Goal: Task Accomplishment & Management: Use online tool/utility

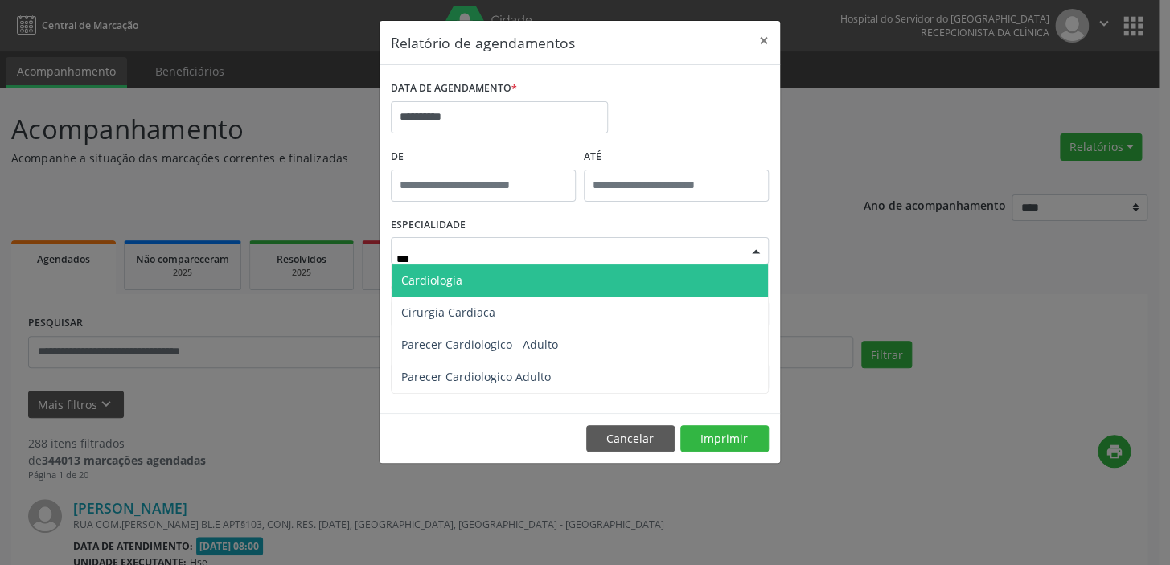
type input "****"
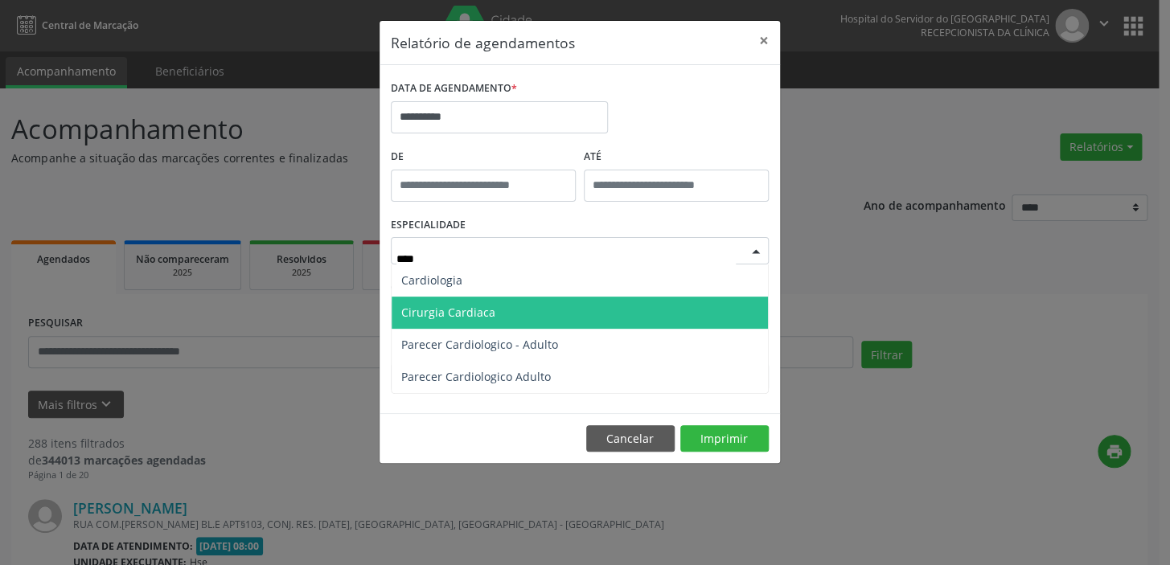
click at [463, 317] on span "Cirurgia Cardiaca" at bounding box center [448, 312] width 94 height 15
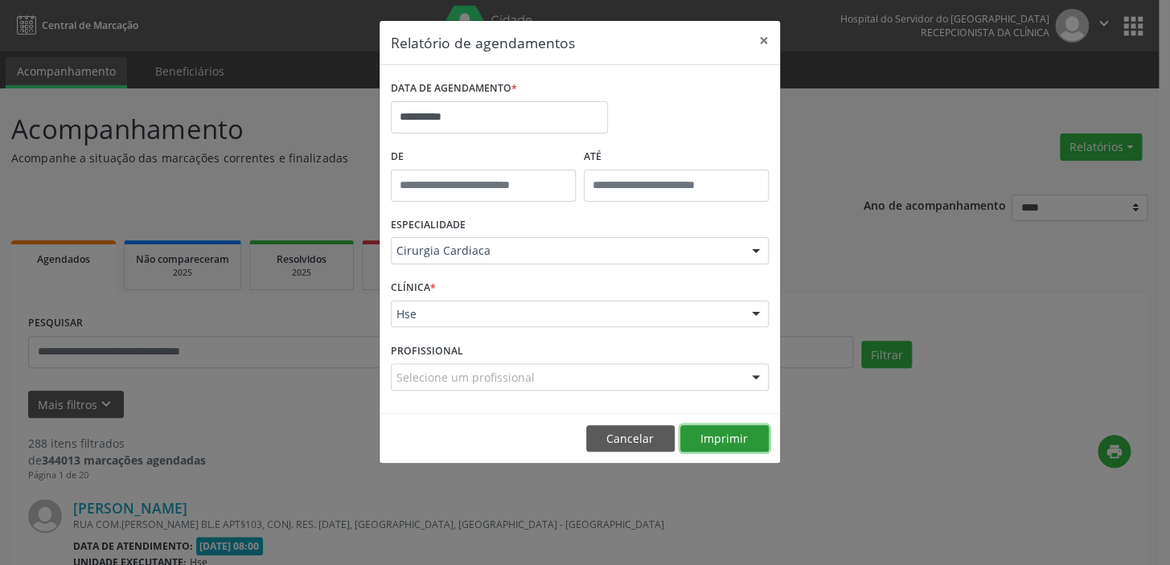
click at [730, 443] on button "Imprimir" at bounding box center [724, 438] width 88 height 27
click at [758, 40] on button "×" at bounding box center [764, 40] width 32 height 39
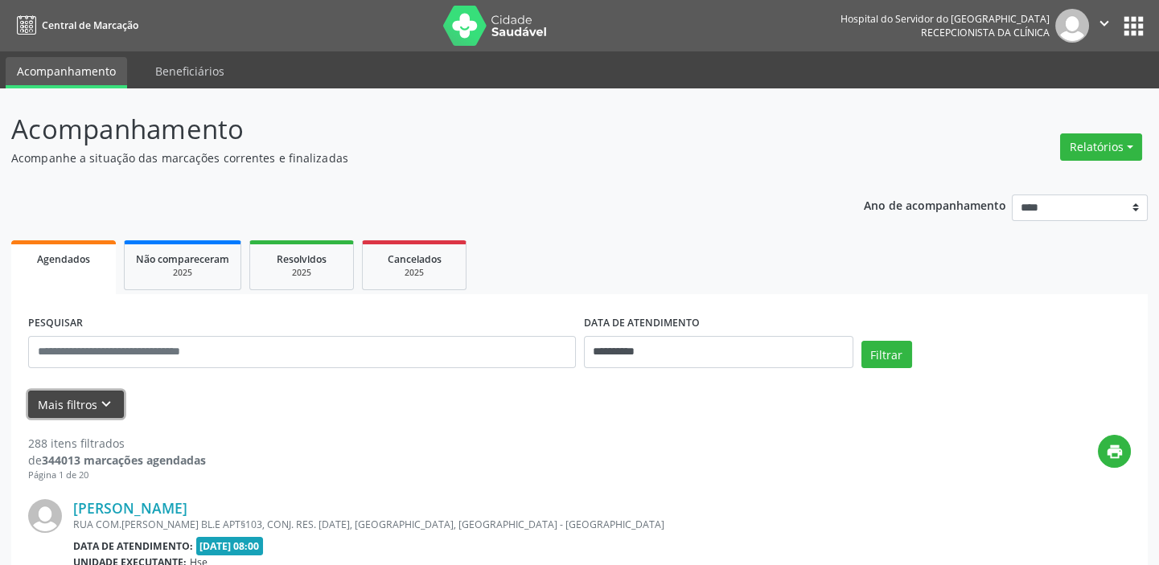
click at [88, 406] on button "Mais filtros keyboard_arrow_down" at bounding box center [76, 405] width 96 height 28
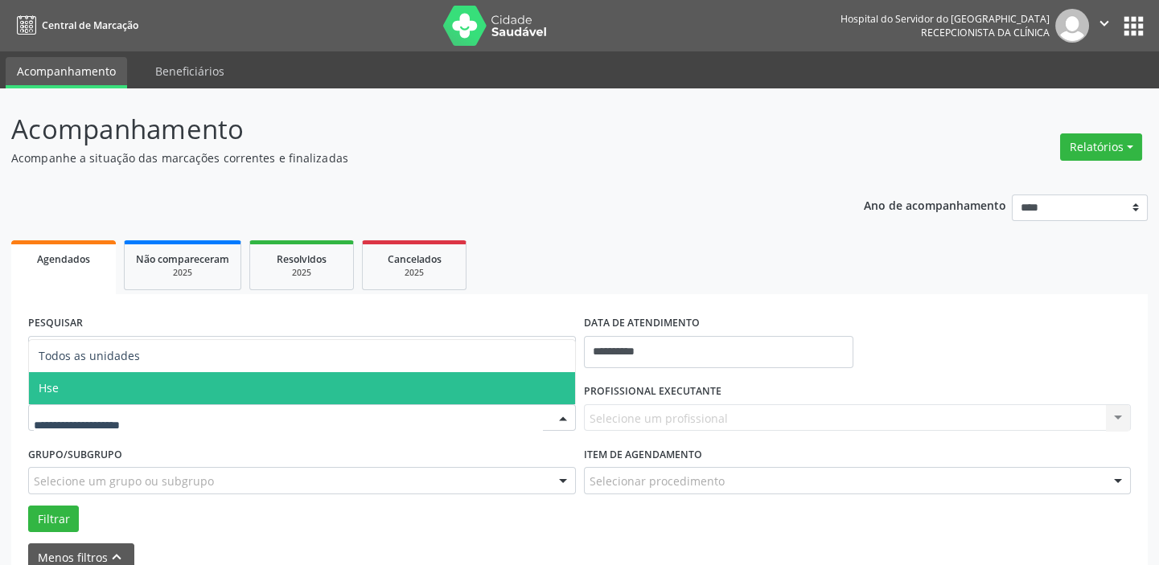
click at [94, 385] on span "Hse" at bounding box center [302, 388] width 546 height 32
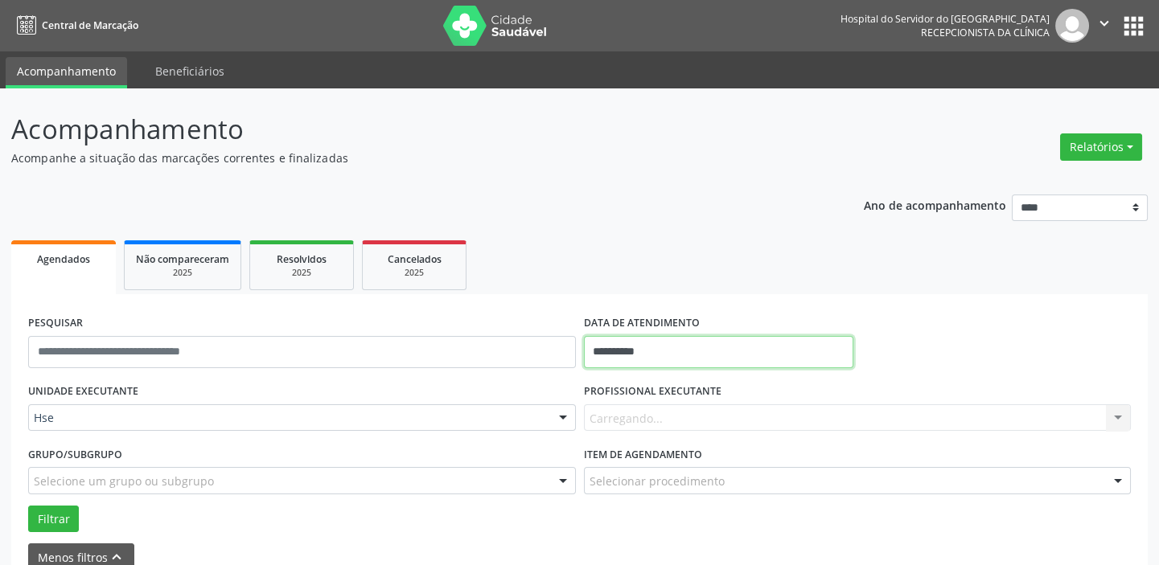
click at [641, 350] on input "**********" at bounding box center [718, 352] width 269 height 32
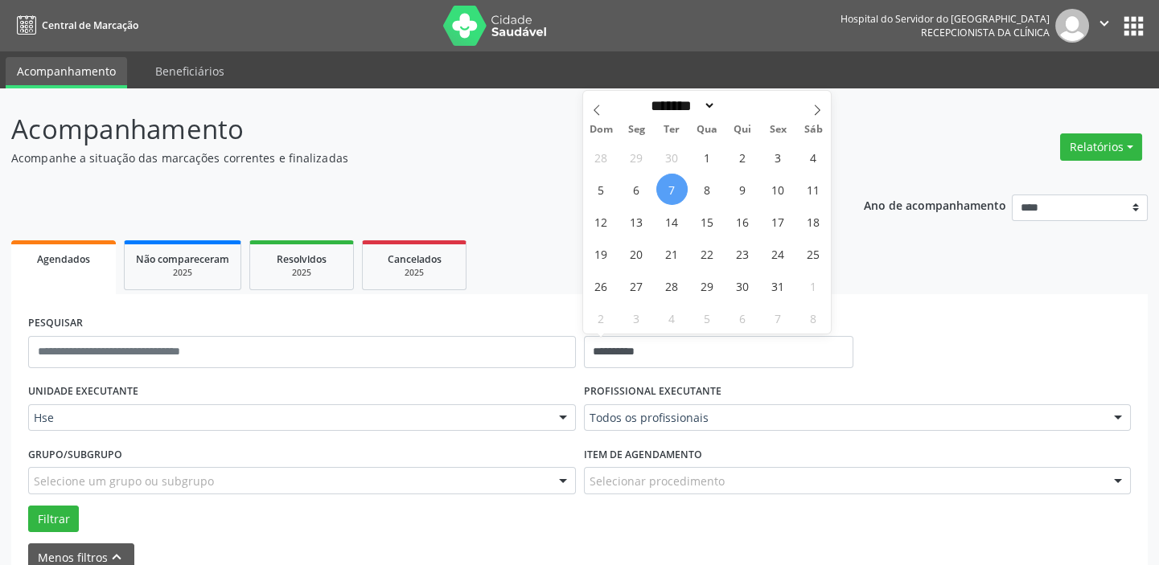
click at [671, 183] on span "7" at bounding box center [671, 189] width 31 height 31
type input "**********"
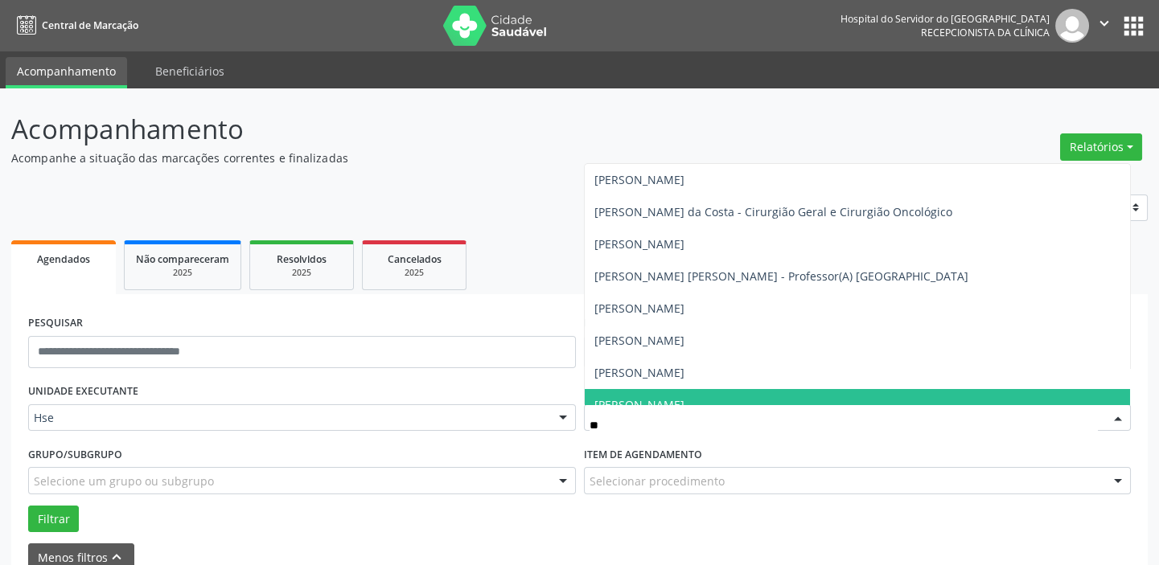
type input "*"
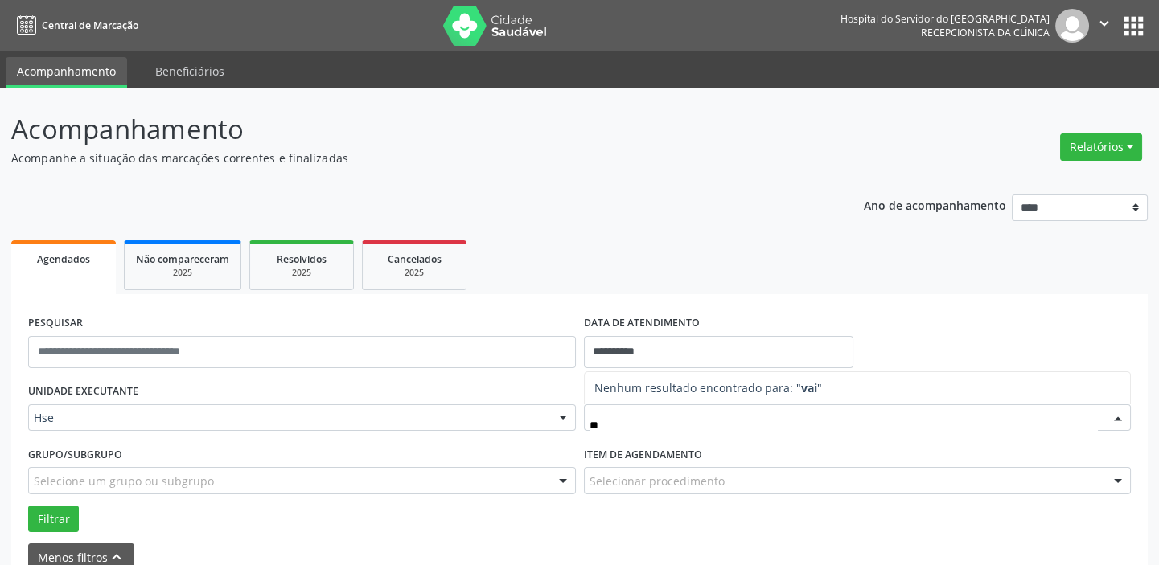
type input "*"
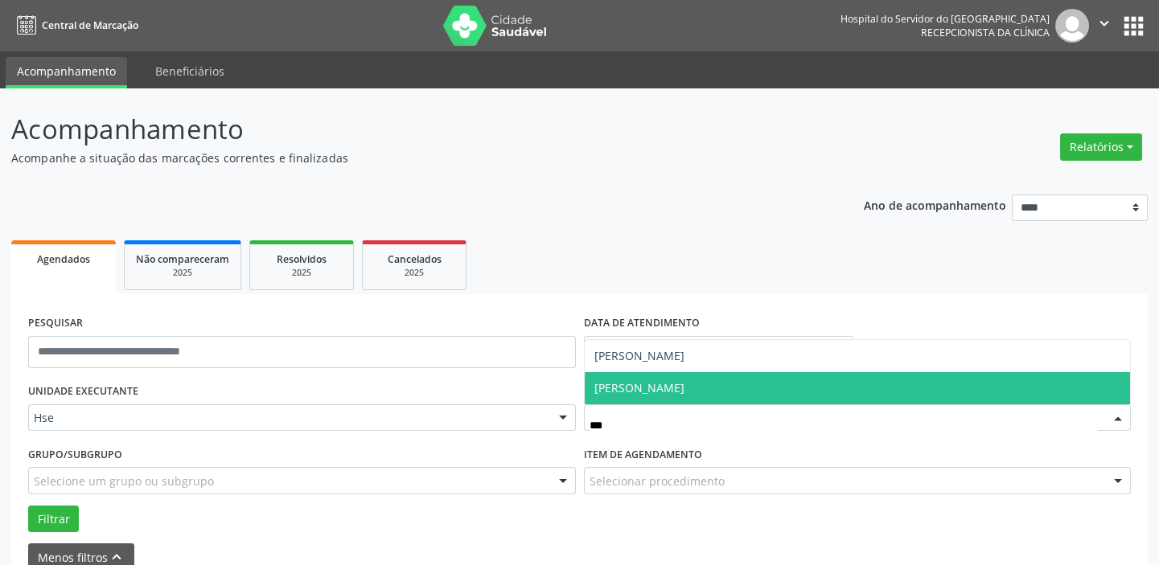
type input "****"
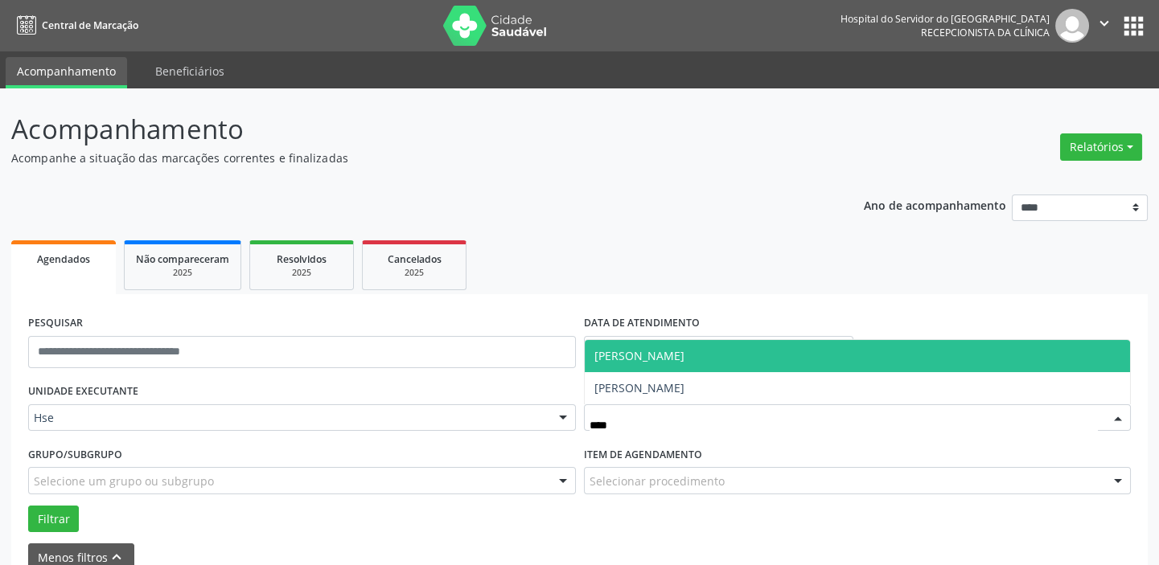
click at [665, 360] on span "[PERSON_NAME]" at bounding box center [639, 355] width 90 height 15
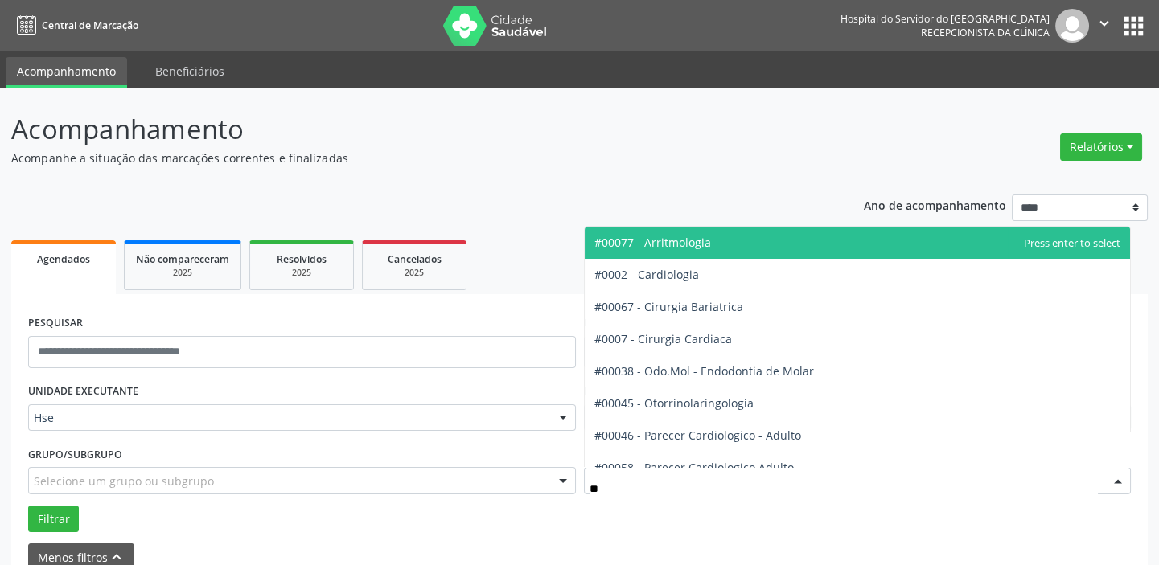
type input "***"
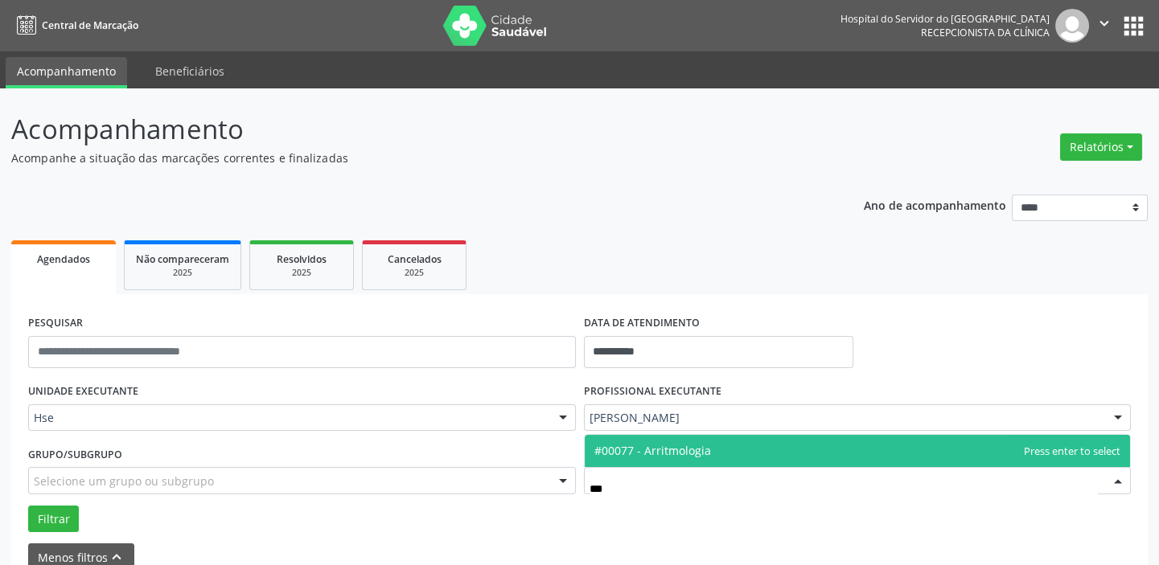
click at [663, 445] on span "#00077 - Arritmologia" at bounding box center [652, 450] width 117 height 15
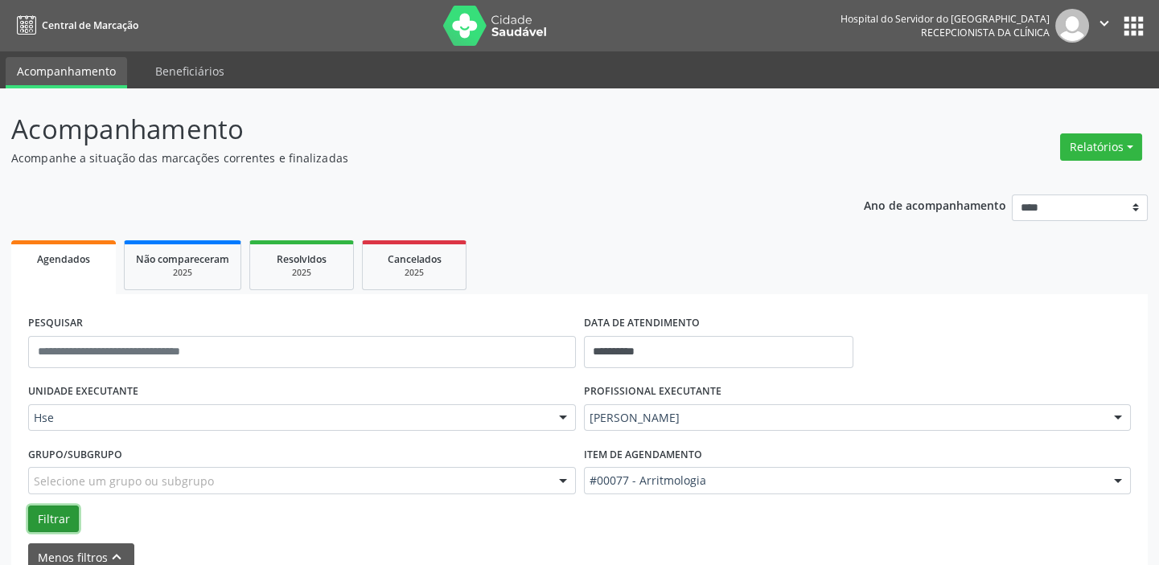
click at [38, 516] on button "Filtrar" at bounding box center [53, 519] width 51 height 27
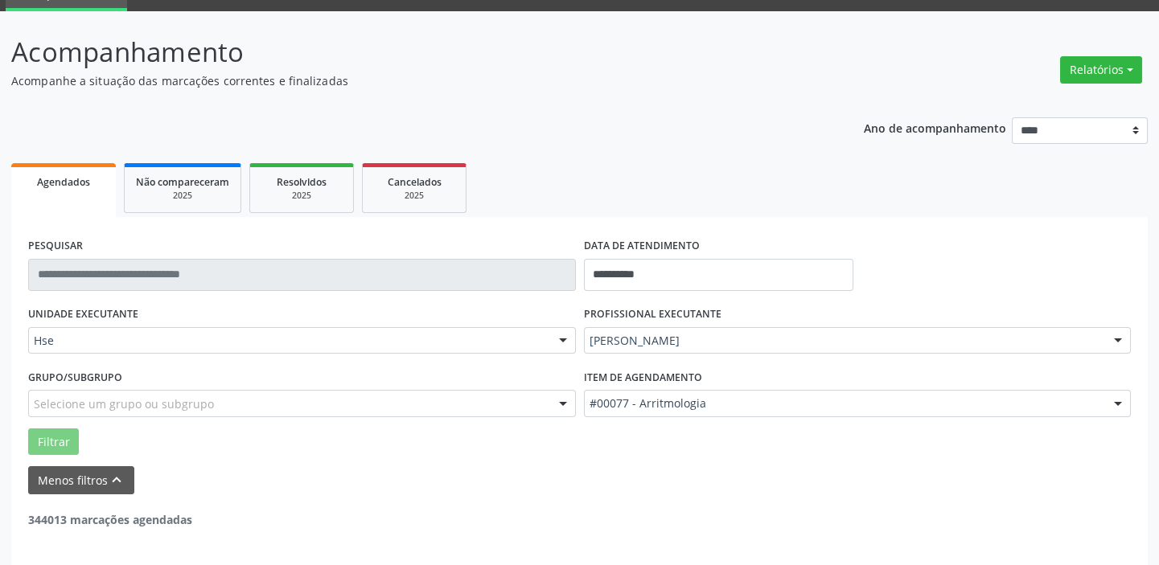
scroll to position [84, 0]
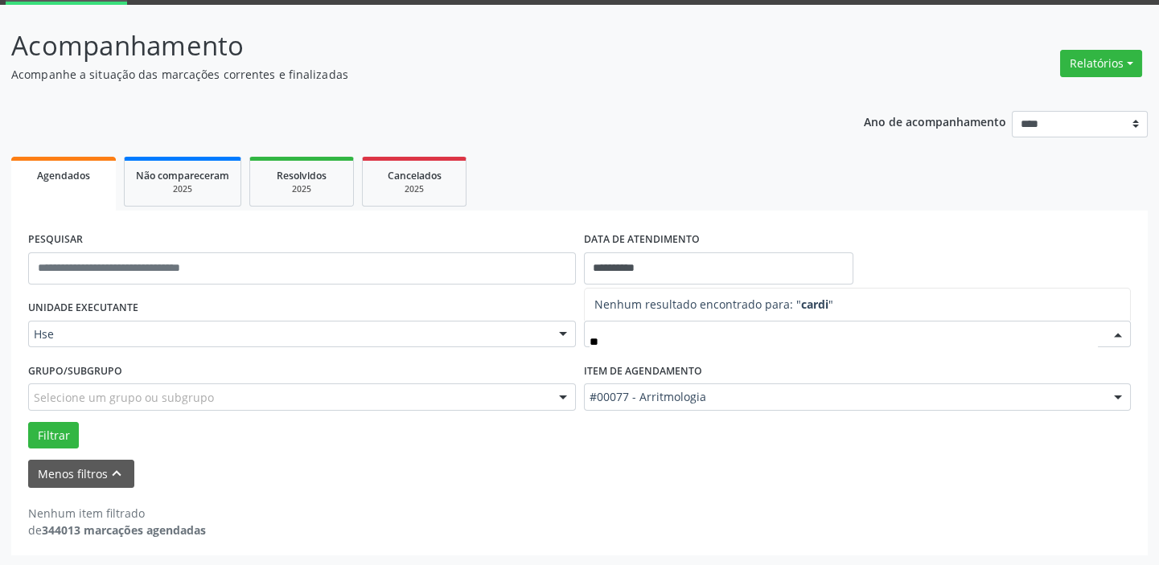
type input "*"
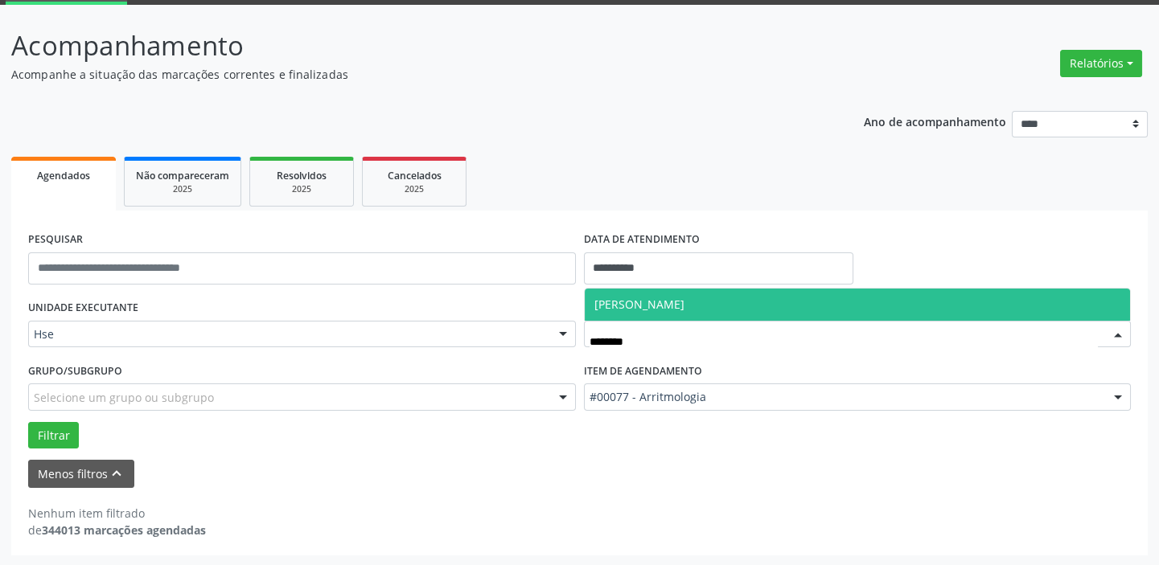
type input "*********"
click at [653, 306] on span "[PERSON_NAME]" at bounding box center [639, 304] width 90 height 15
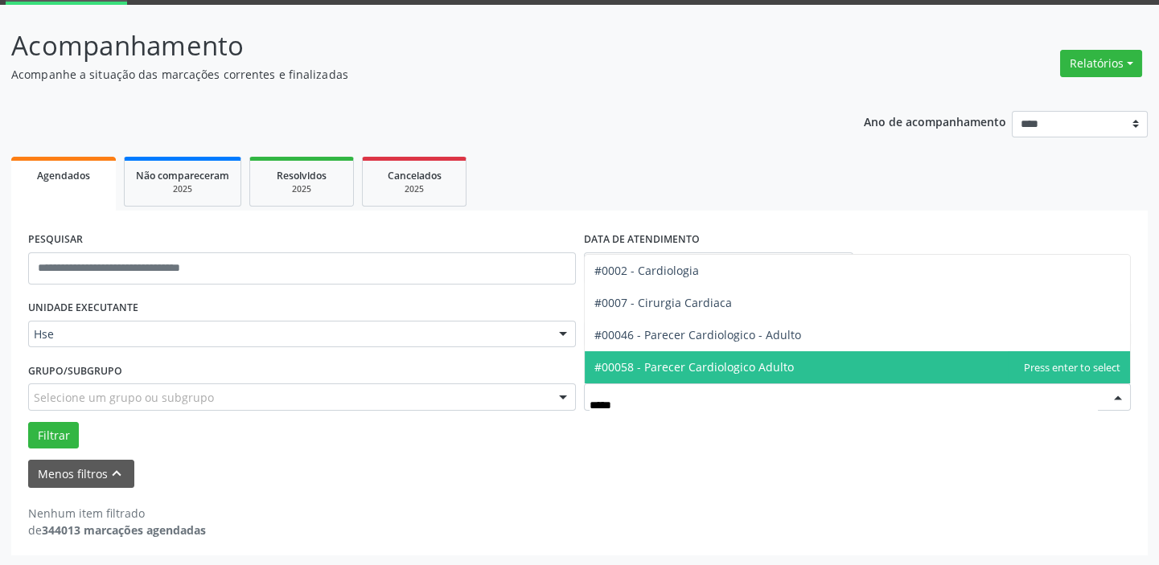
type input "******"
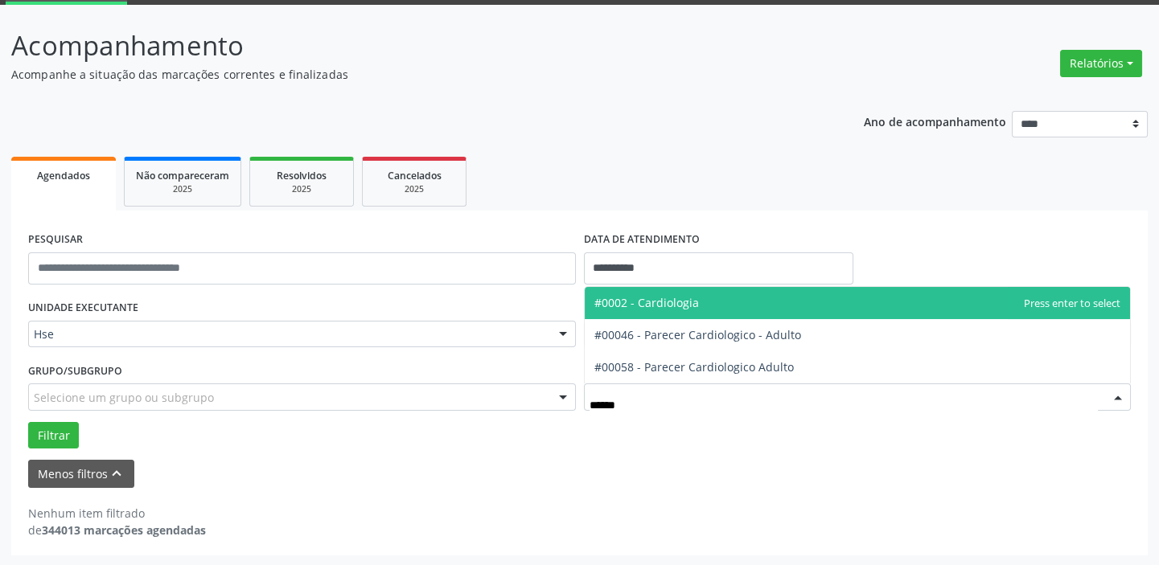
click at [661, 302] on span "#0002 - Cardiologia" at bounding box center [646, 302] width 105 height 15
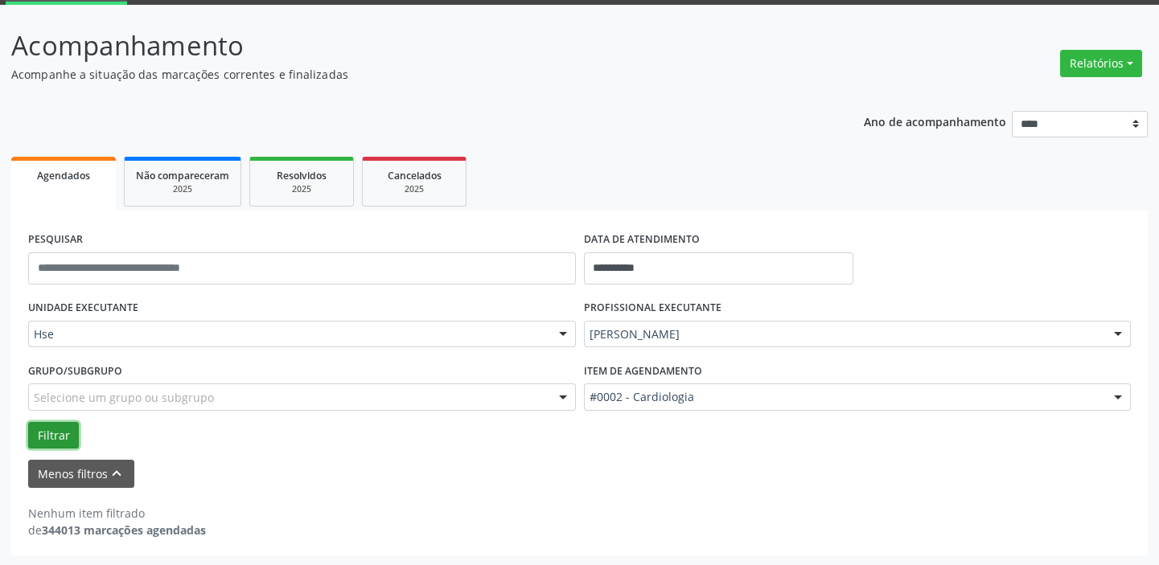
click at [72, 426] on button "Filtrar" at bounding box center [53, 435] width 51 height 27
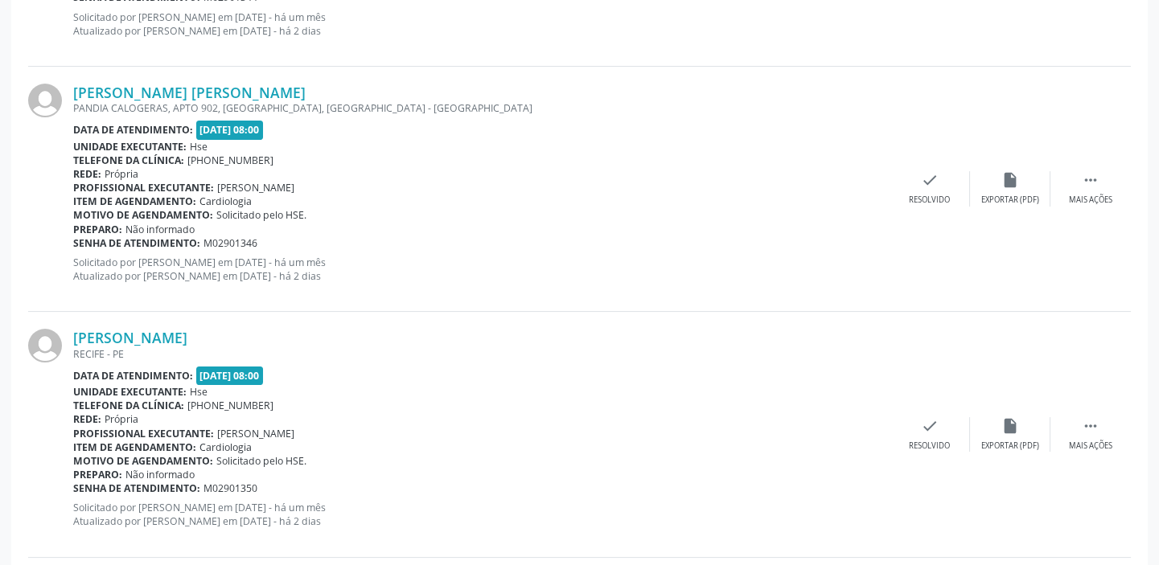
scroll to position [523, 0]
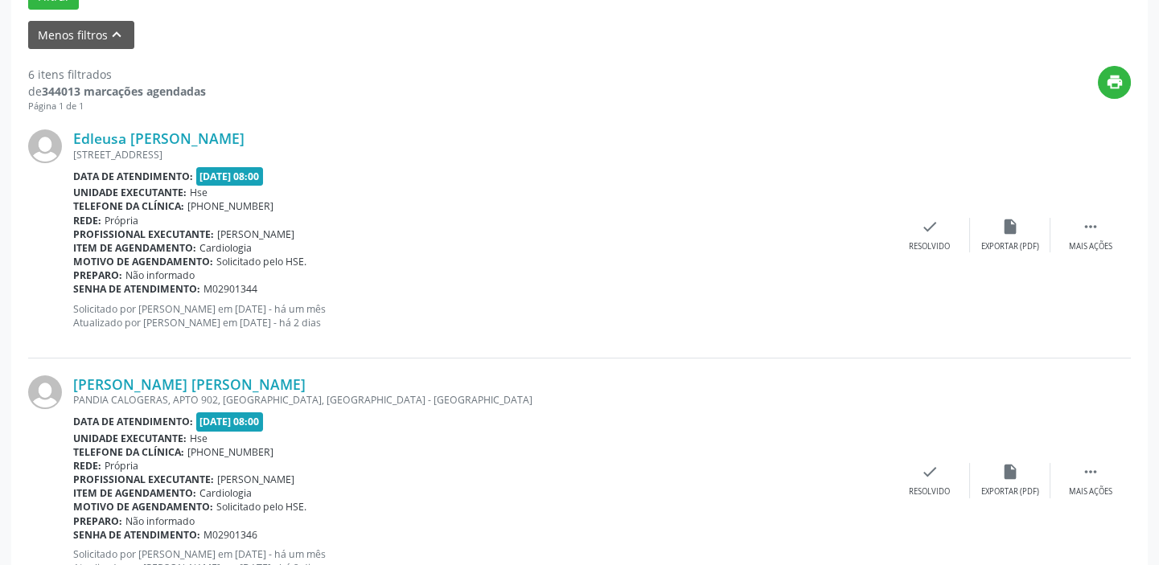
click at [1105, 252] on div "Edleusa [PERSON_NAME] [STREET_ADDRESS] Data de atendimento: [DATE] 08:00 Unidad…" at bounding box center [579, 235] width 1103 height 245
click at [1078, 241] on div "Mais ações" at bounding box center [1090, 246] width 43 height 11
click at [1009, 241] on div "Não compareceu" at bounding box center [1010, 246] width 68 height 11
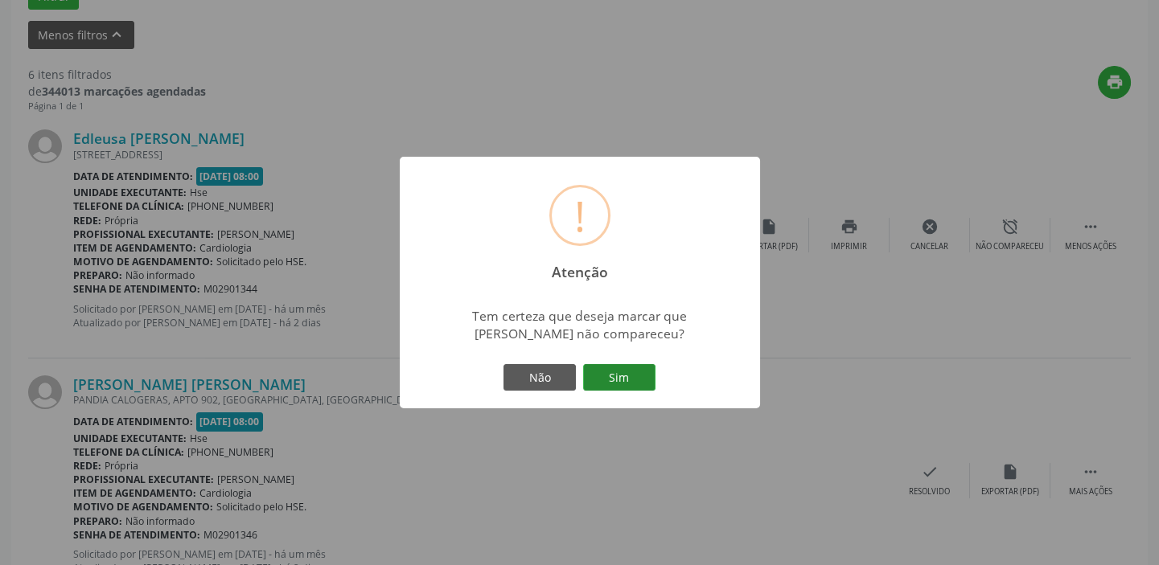
click at [609, 378] on button "Sim" at bounding box center [619, 377] width 72 height 27
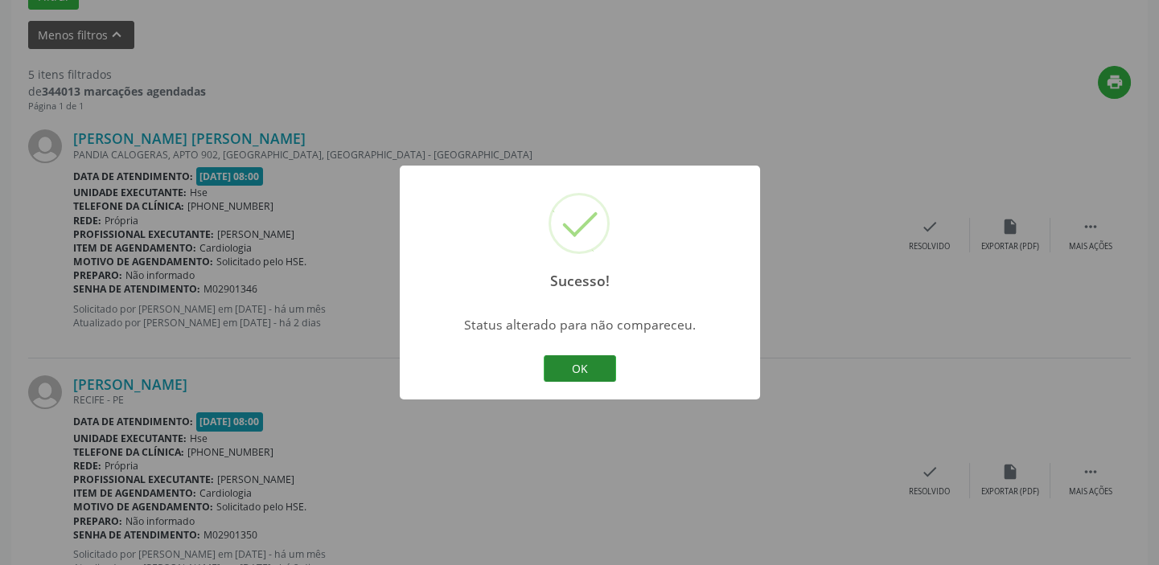
click at [601, 365] on button "OK" at bounding box center [580, 369] width 72 height 27
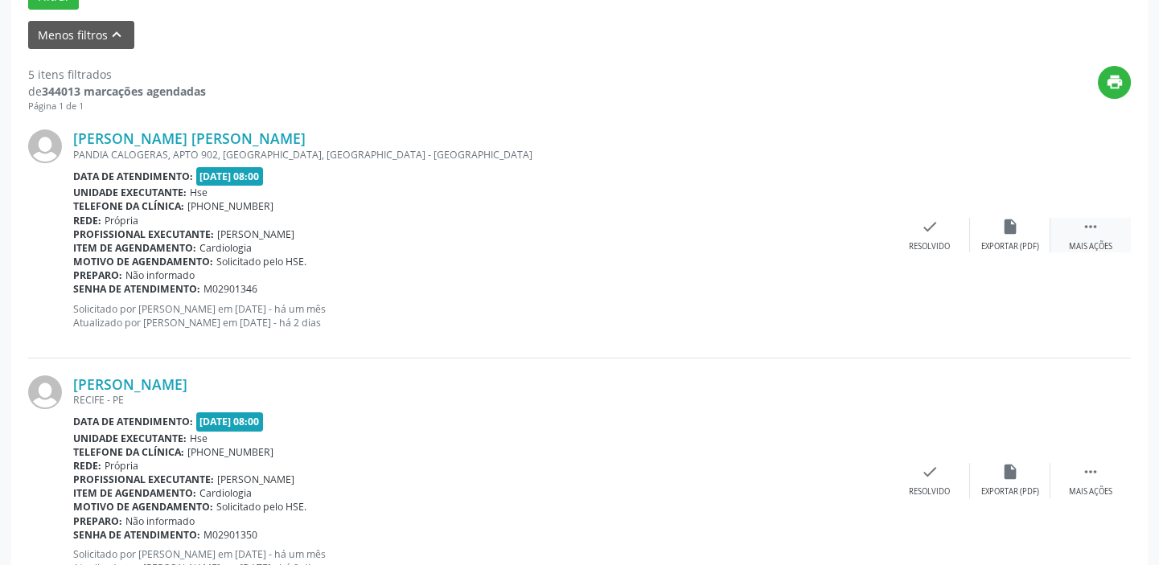
click at [1081, 245] on div "Mais ações" at bounding box center [1090, 246] width 43 height 11
click at [1002, 252] on div "[PERSON_NAME] [PERSON_NAME] PANDIA CALOGERAS, APTO 902, [GEOGRAPHIC_DATA], [GEO…" at bounding box center [579, 235] width 1103 height 245
click at [993, 241] on div "Não compareceu" at bounding box center [1010, 246] width 68 height 11
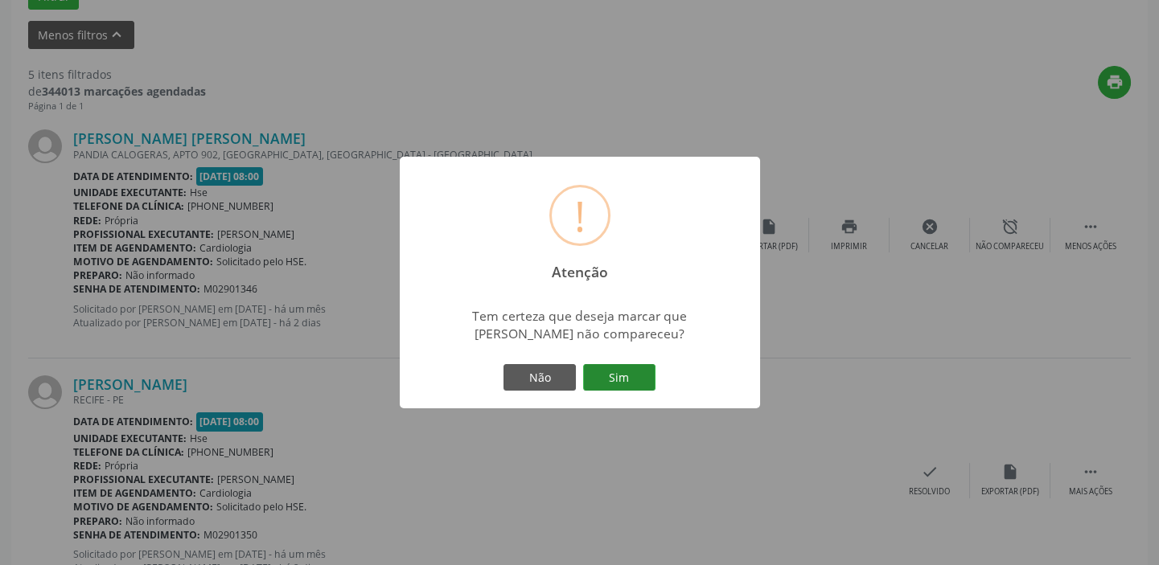
click at [618, 380] on button "Sim" at bounding box center [619, 377] width 72 height 27
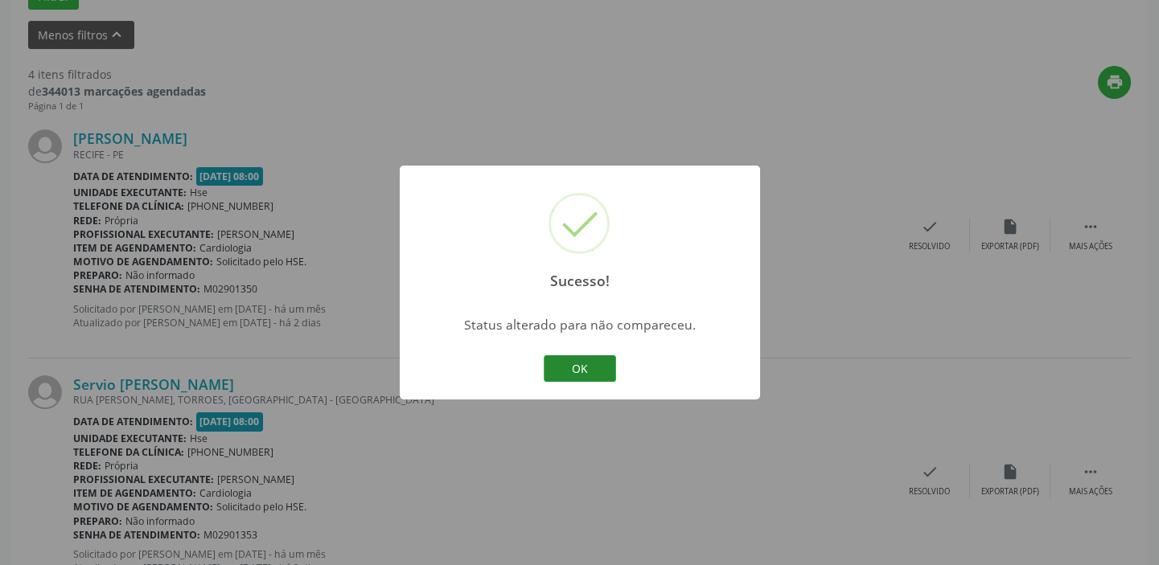
click at [595, 373] on button "OK" at bounding box center [580, 369] width 72 height 27
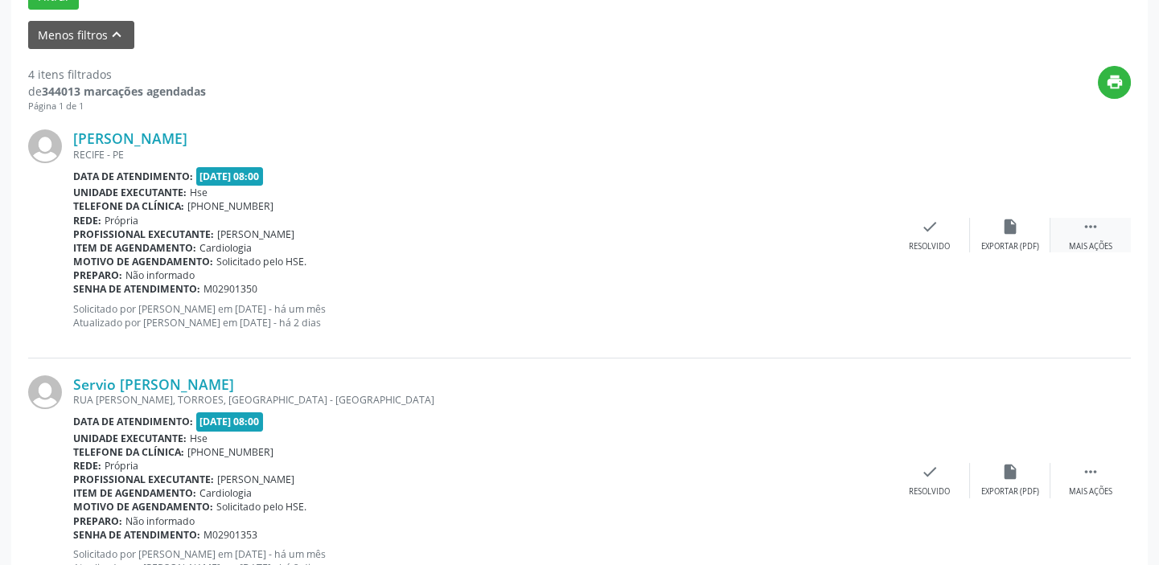
click at [1100, 247] on div "Mais ações" at bounding box center [1090, 246] width 43 height 11
click at [992, 245] on div "Não compareceu" at bounding box center [1010, 246] width 68 height 11
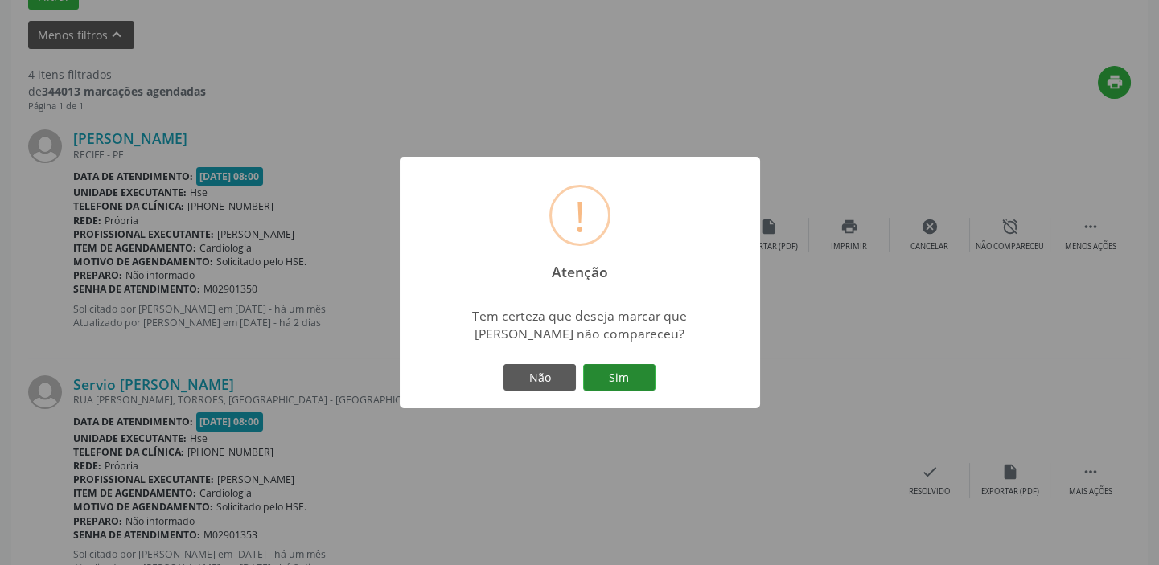
click at [630, 377] on button "Sim" at bounding box center [619, 377] width 72 height 27
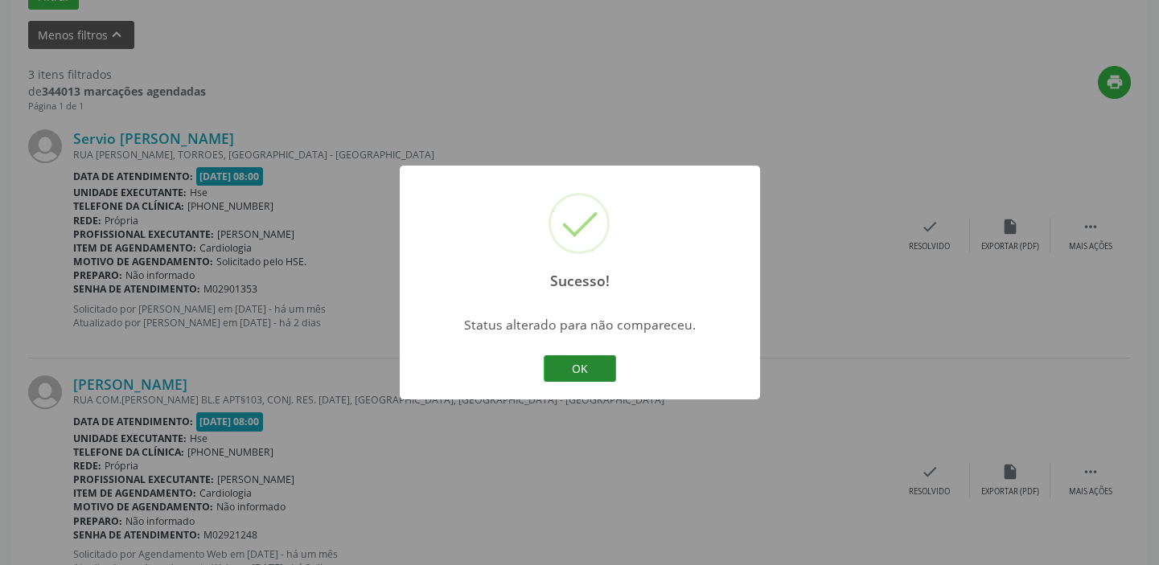
click at [587, 356] on button "OK" at bounding box center [580, 369] width 72 height 27
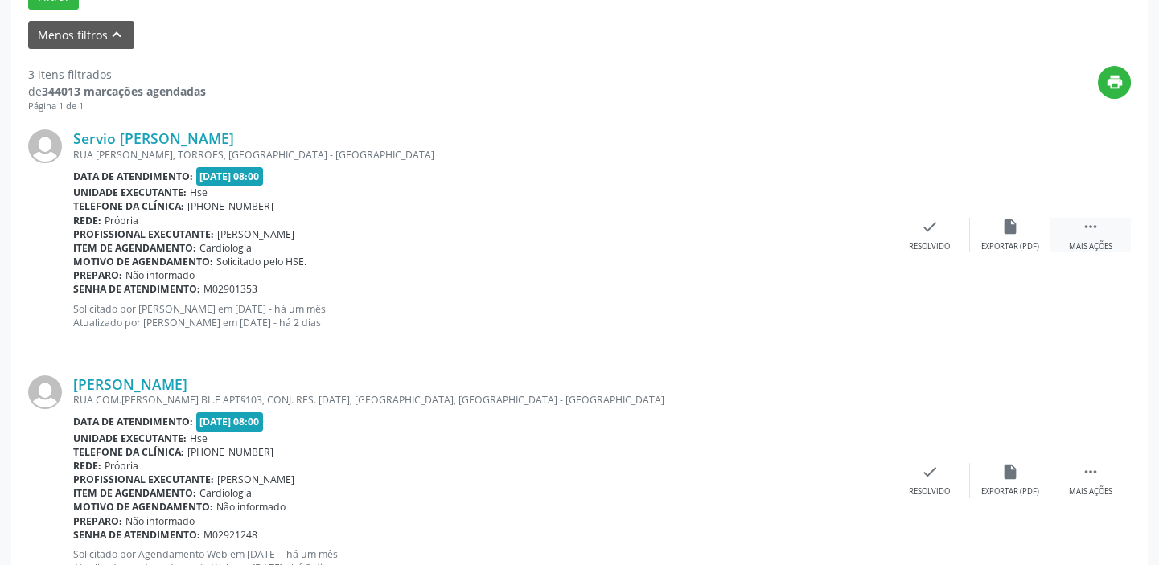
click at [1092, 236] on div " Mais ações" at bounding box center [1090, 235] width 80 height 35
click at [994, 250] on div "Não compareceu" at bounding box center [1010, 246] width 68 height 11
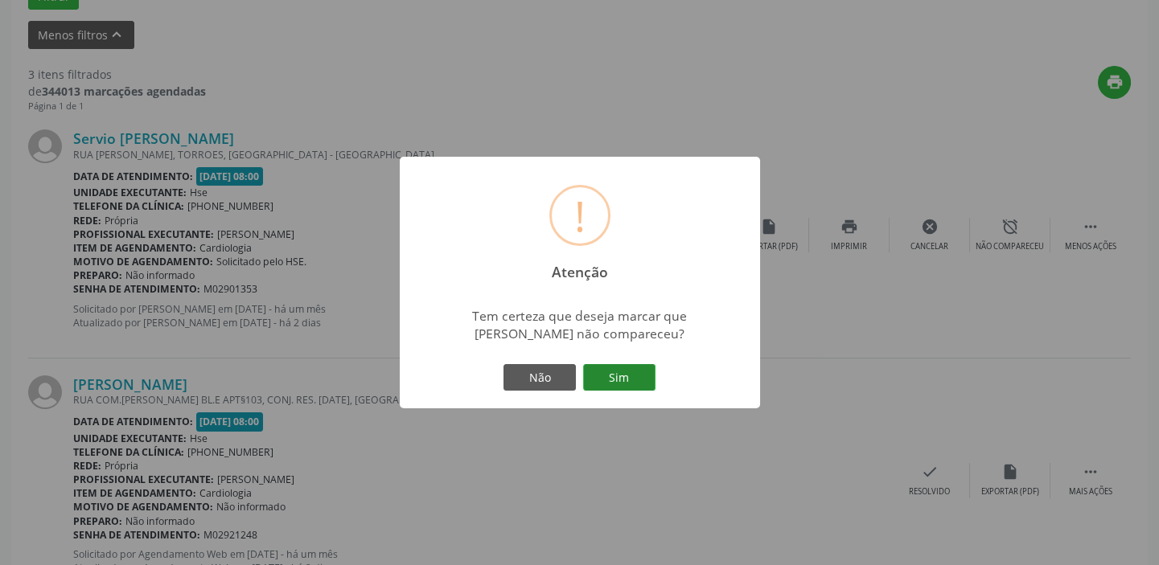
click at [627, 386] on button "Sim" at bounding box center [619, 377] width 72 height 27
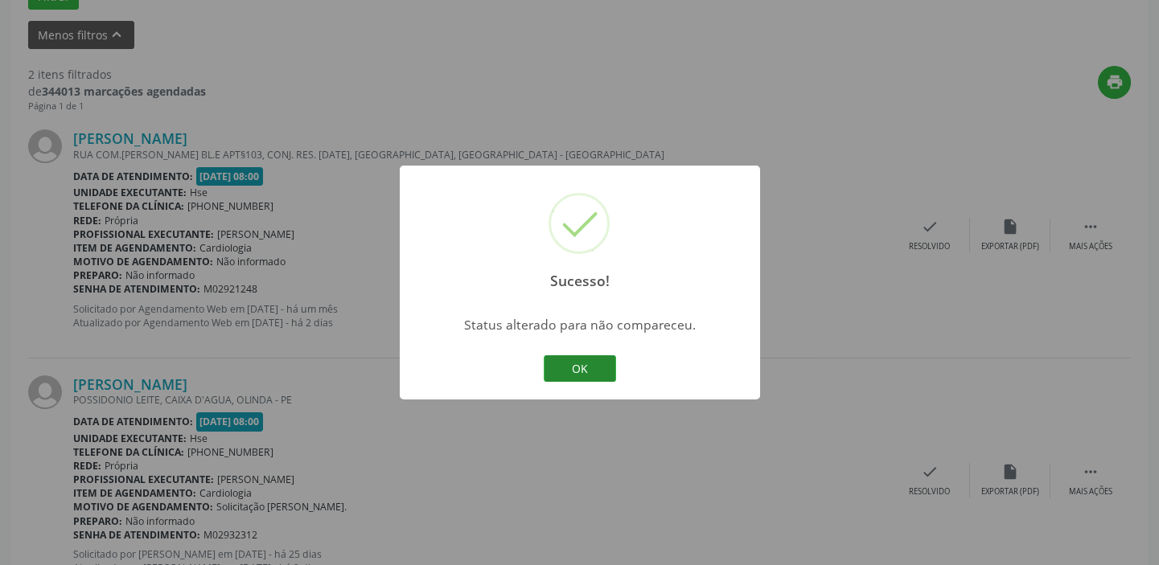
click at [597, 368] on button "OK" at bounding box center [580, 369] width 72 height 27
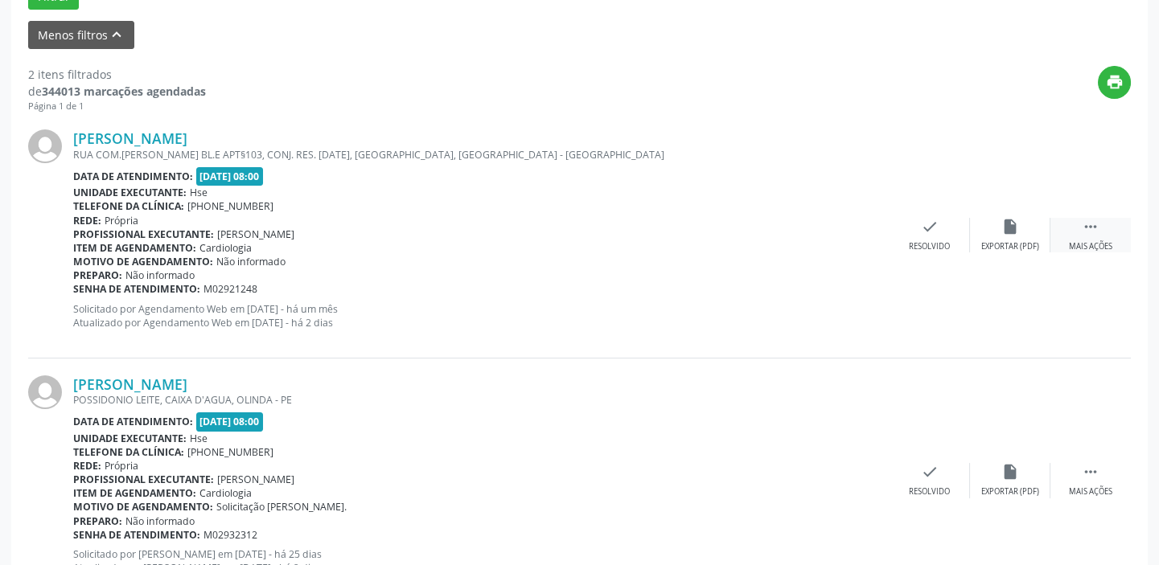
click at [1079, 237] on div " Mais ações" at bounding box center [1090, 235] width 80 height 35
click at [1026, 248] on div "Não compareceu" at bounding box center [1010, 246] width 68 height 11
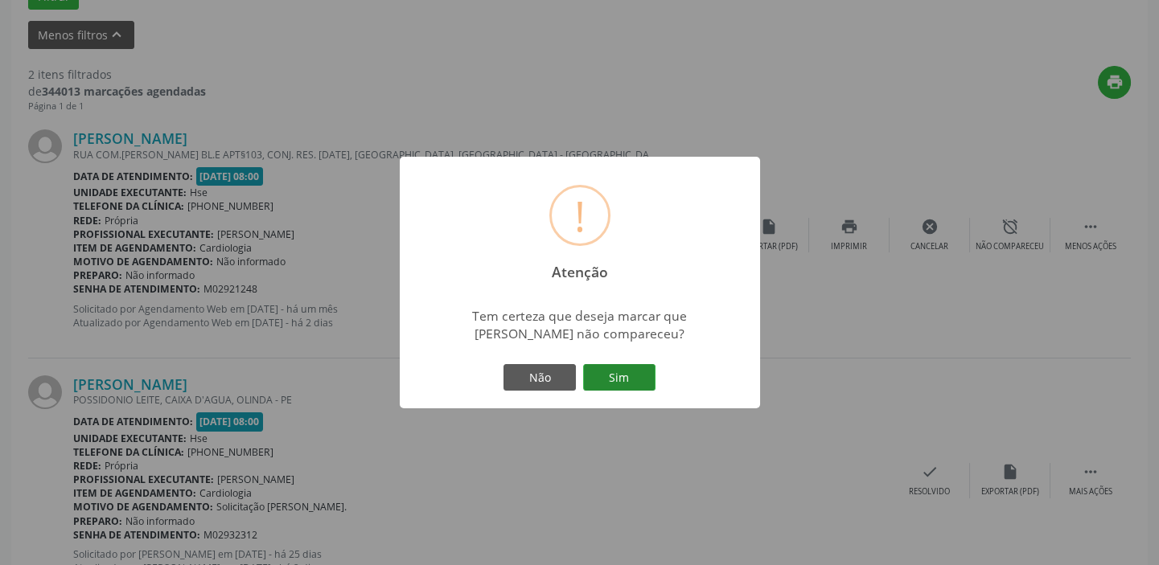
click at [631, 388] on button "Sim" at bounding box center [619, 377] width 72 height 27
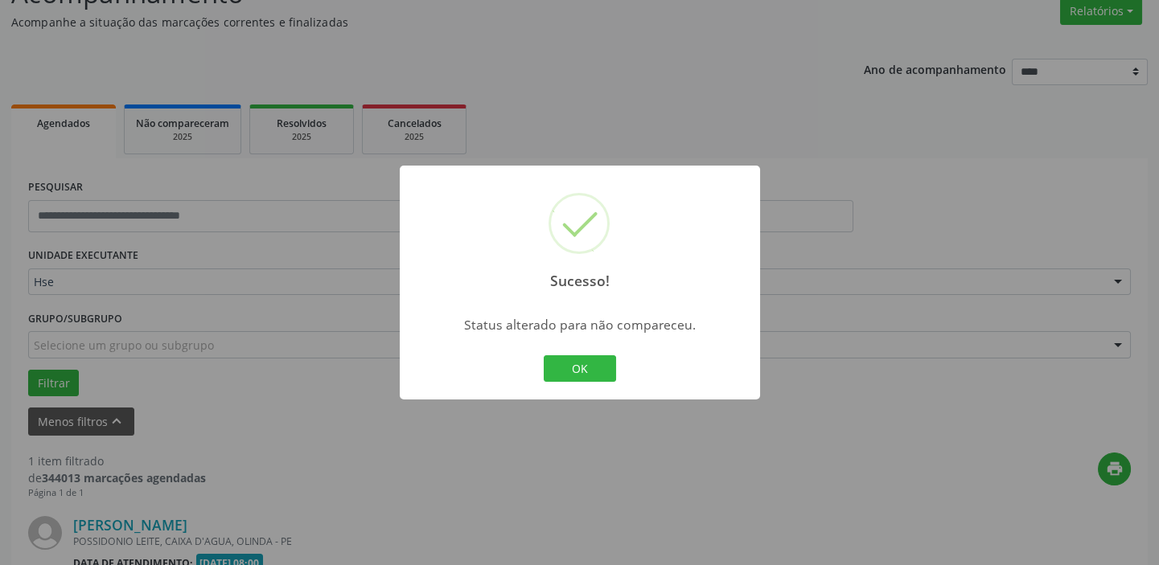
scroll to position [343, 0]
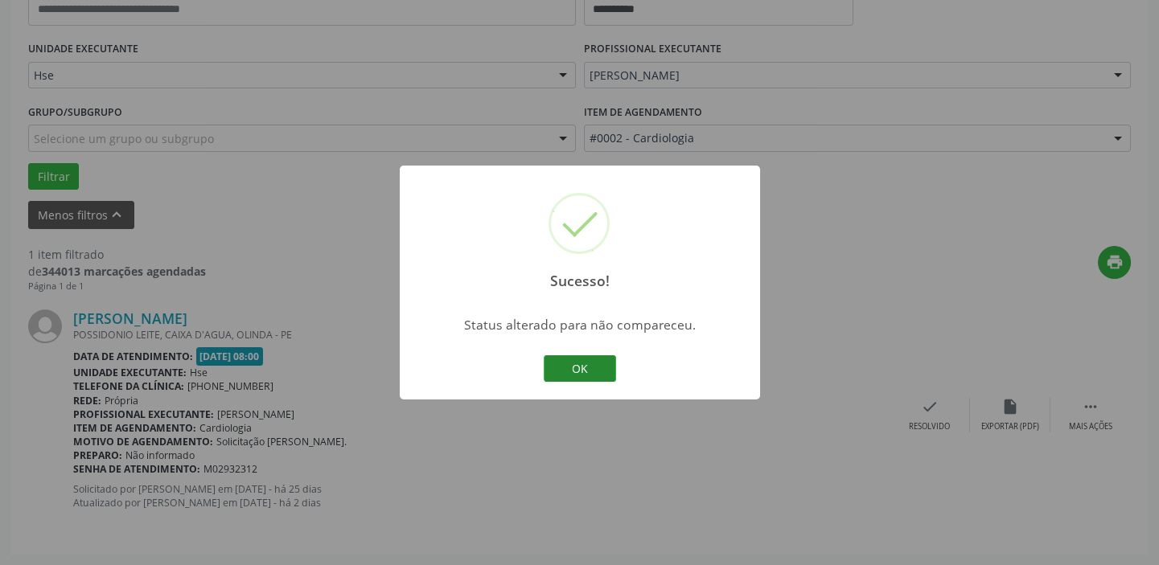
click at [586, 364] on button "OK" at bounding box center [580, 369] width 72 height 27
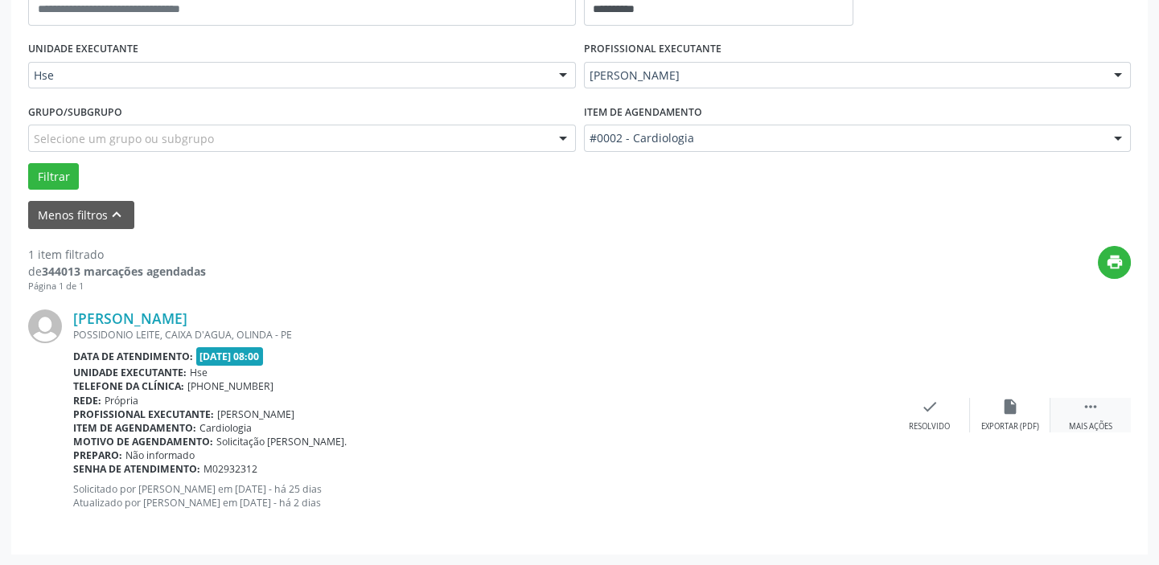
click at [1082, 414] on icon "" at bounding box center [1091, 407] width 18 height 18
click at [1003, 429] on div "Não compareceu" at bounding box center [1010, 426] width 68 height 11
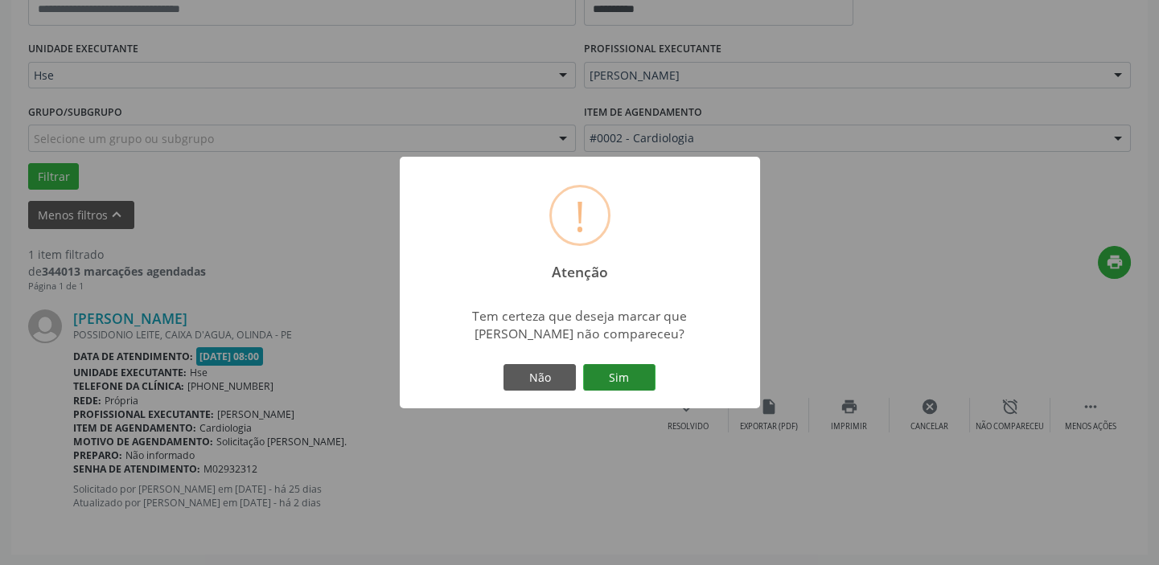
click at [636, 380] on button "Sim" at bounding box center [619, 377] width 72 height 27
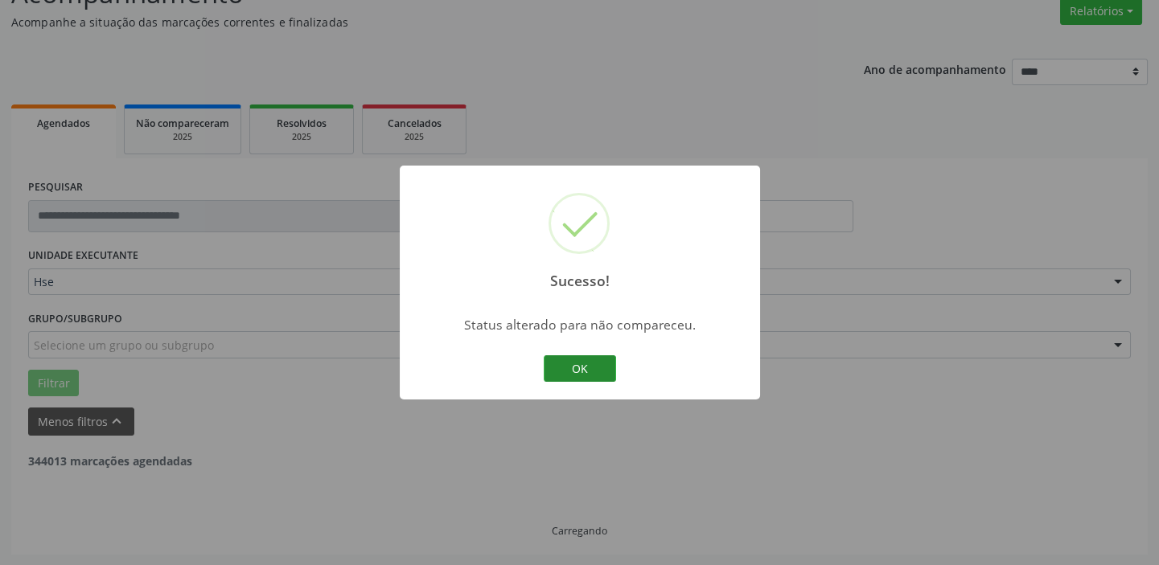
click at [600, 368] on button "OK" at bounding box center [580, 369] width 72 height 27
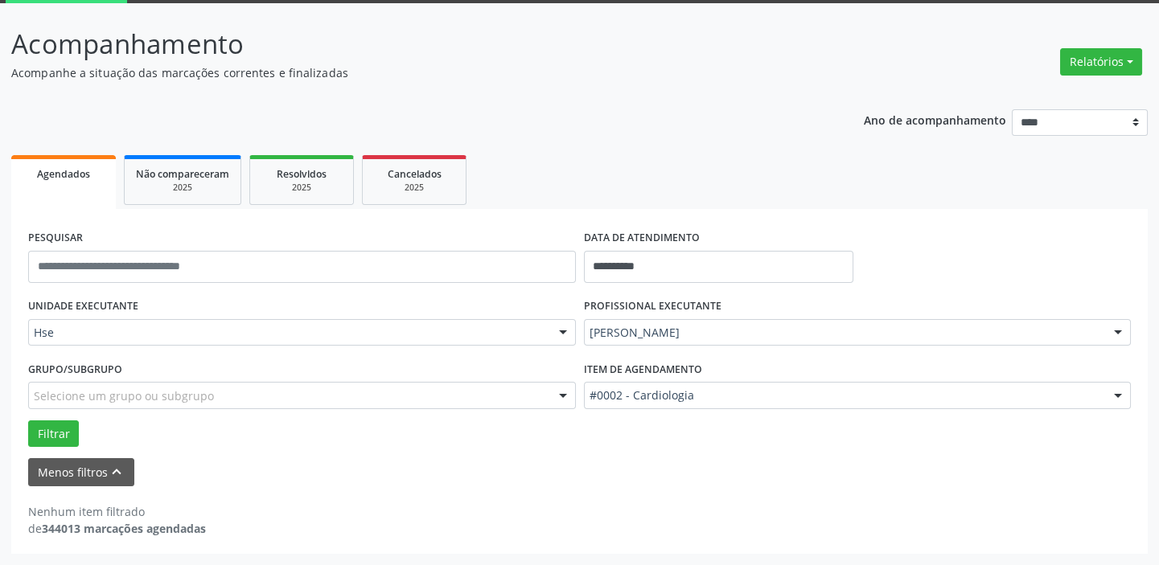
scroll to position [84, 0]
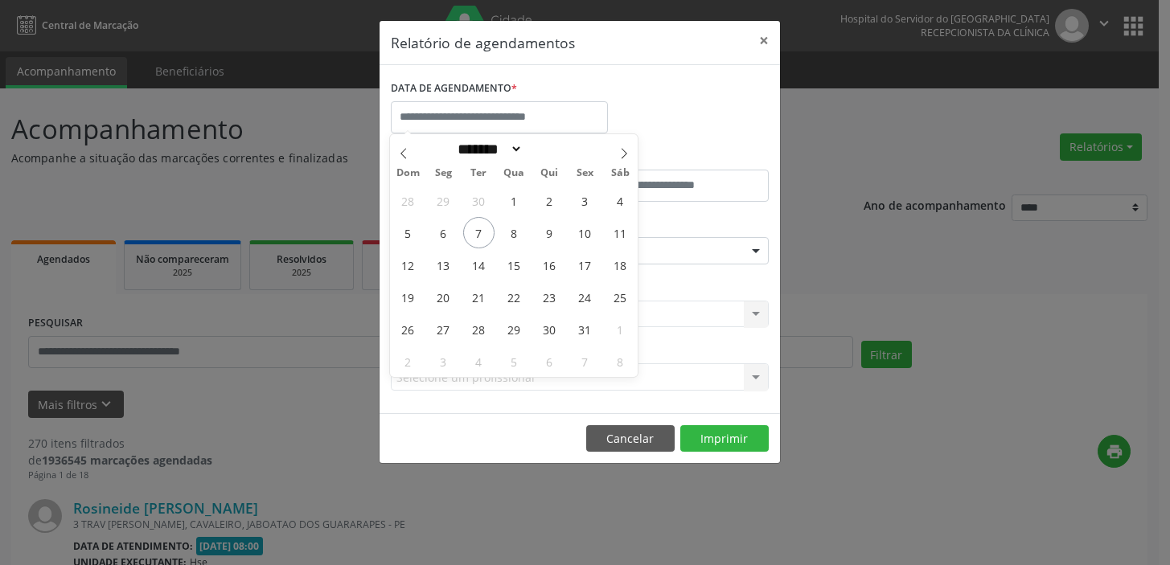
select select "*"
click at [483, 237] on span "7" at bounding box center [478, 232] width 31 height 31
type input "**********"
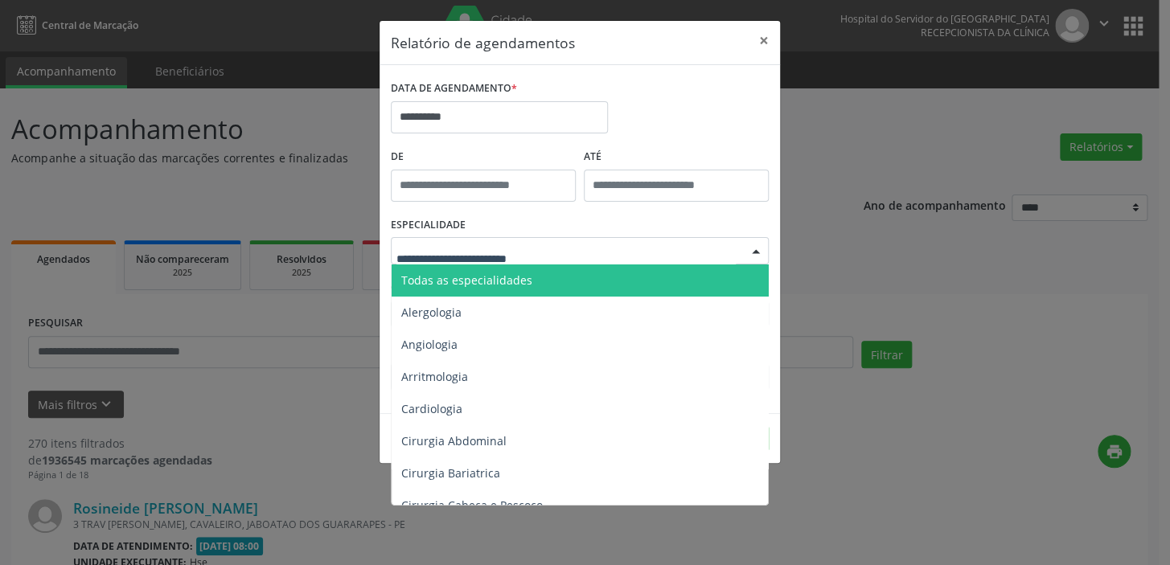
click at [637, 249] on div at bounding box center [580, 250] width 378 height 27
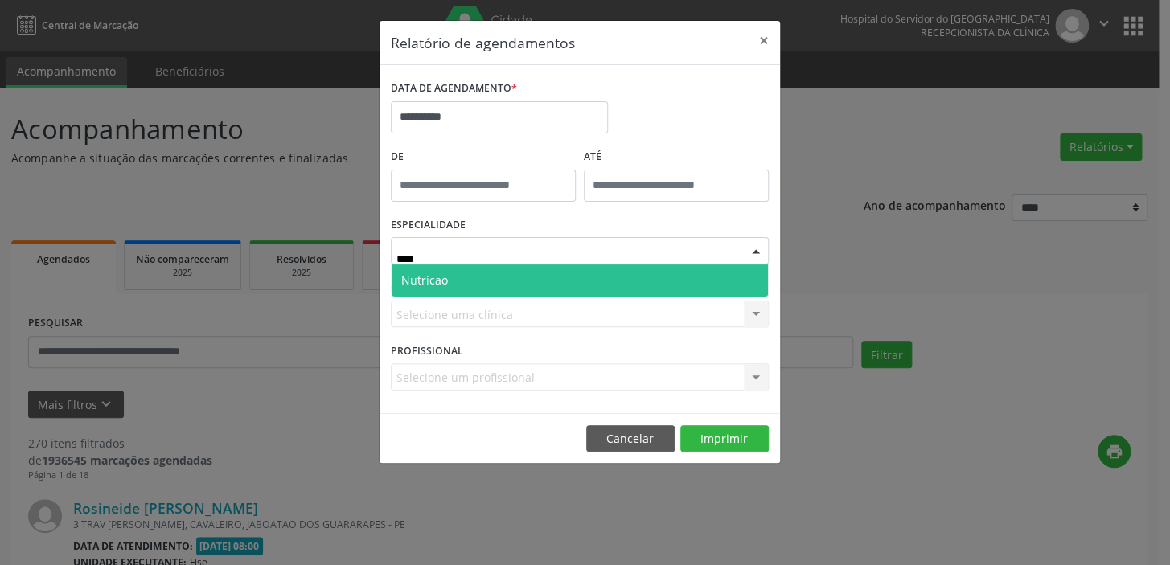
type input "*****"
click at [635, 277] on span "Nutricao" at bounding box center [580, 281] width 376 height 32
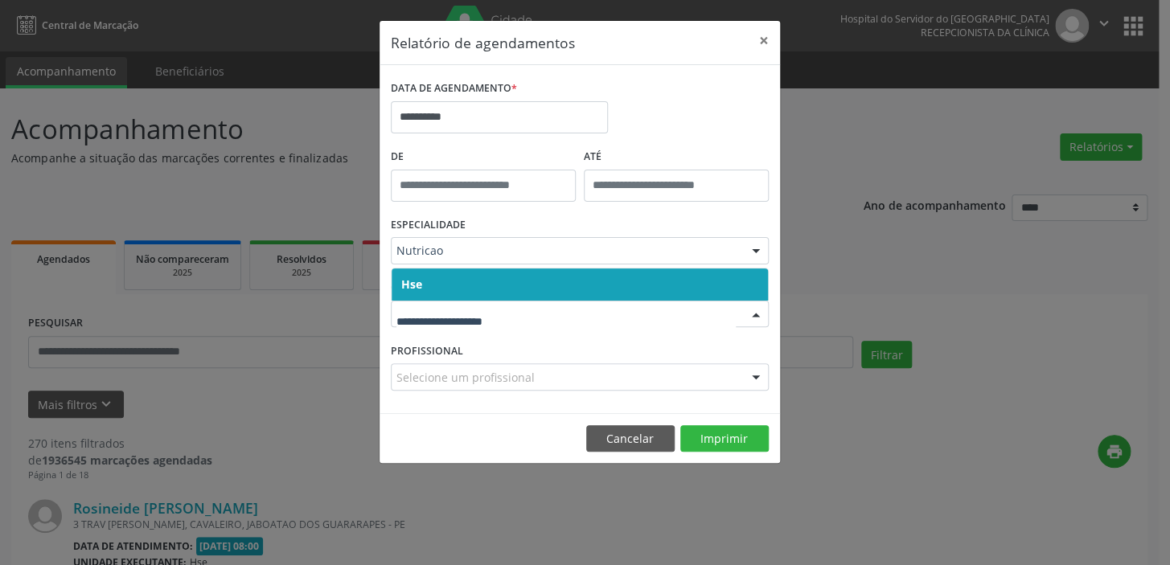
click at [561, 282] on span "Hse" at bounding box center [580, 285] width 376 height 32
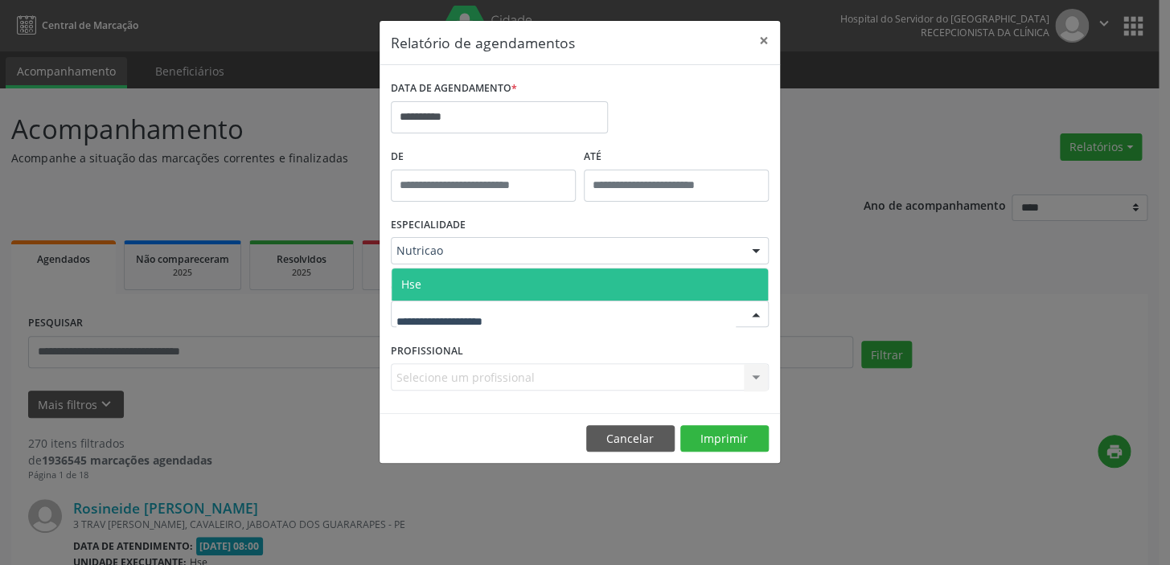
click at [546, 310] on div at bounding box center [580, 314] width 378 height 27
click at [549, 272] on span "Hse" at bounding box center [580, 285] width 376 height 32
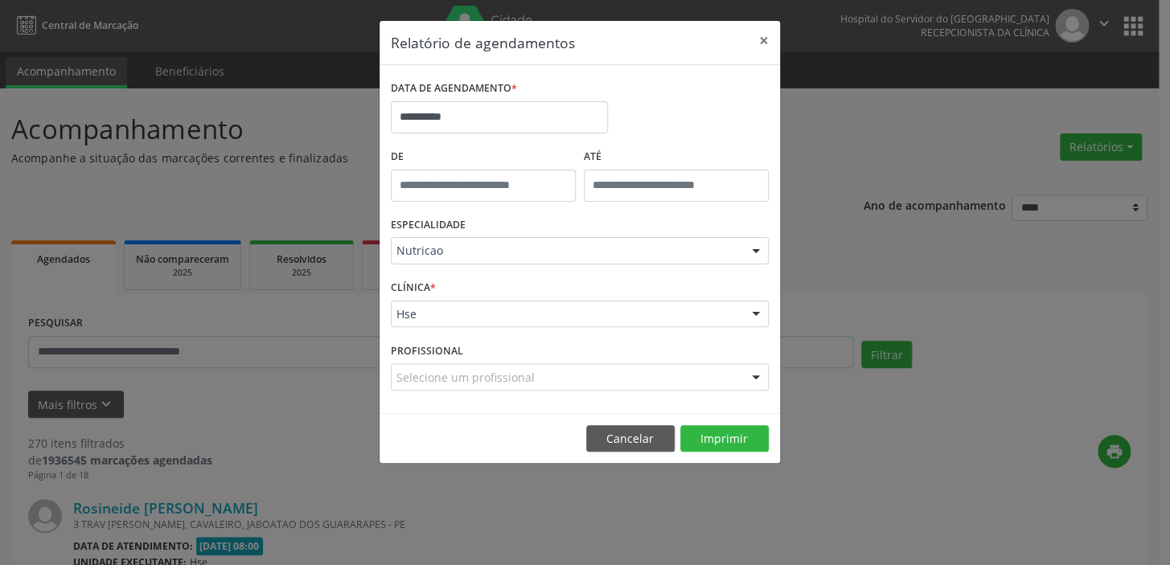
click at [668, 375] on div "Selecione um profissional" at bounding box center [580, 377] width 378 height 27
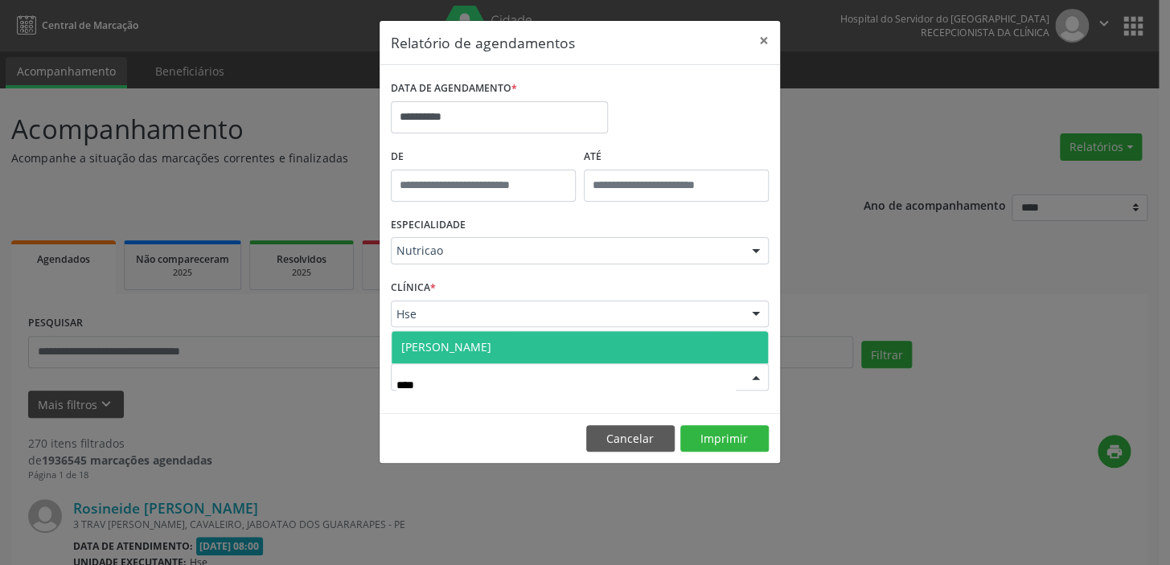
type input "*****"
click at [585, 336] on span "[PERSON_NAME]" at bounding box center [580, 347] width 376 height 32
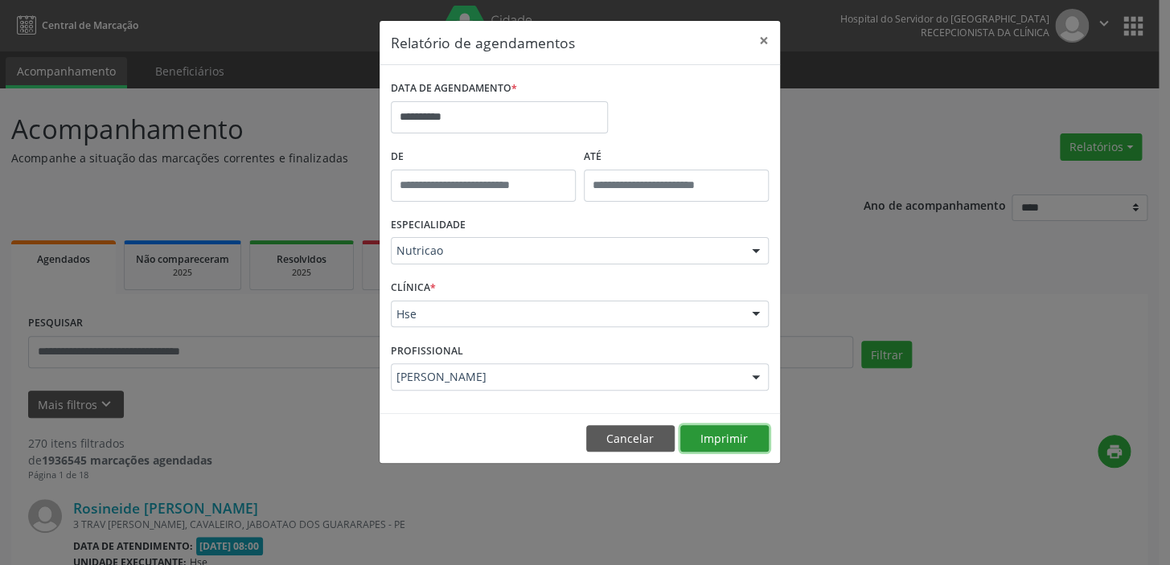
click at [723, 440] on button "Imprimir" at bounding box center [724, 438] width 88 height 27
